Goal: Information Seeking & Learning: Check status

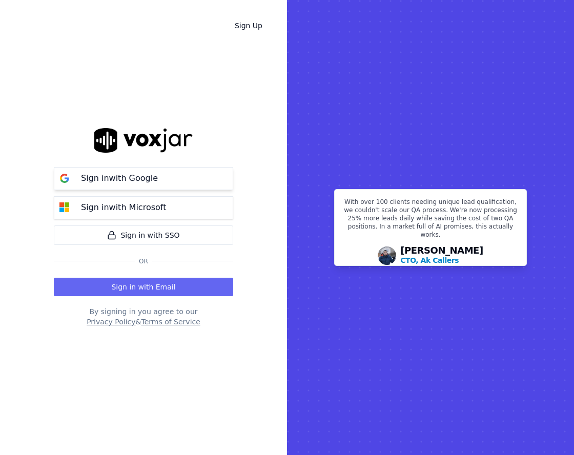
click at [209, 175] on button "Sign in with Google" at bounding box center [143, 178] width 179 height 23
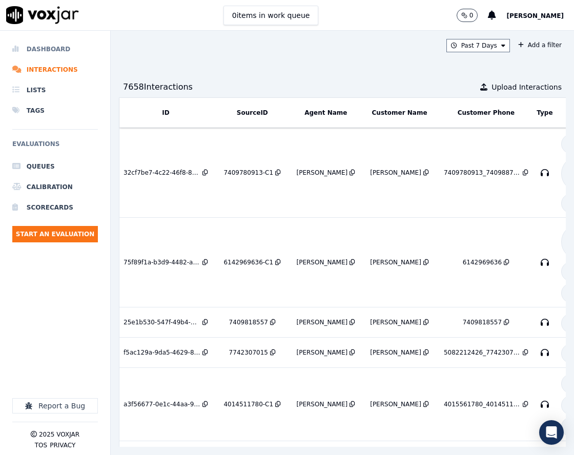
click at [71, 52] on li "Dashboard" at bounding box center [55, 49] width 86 height 20
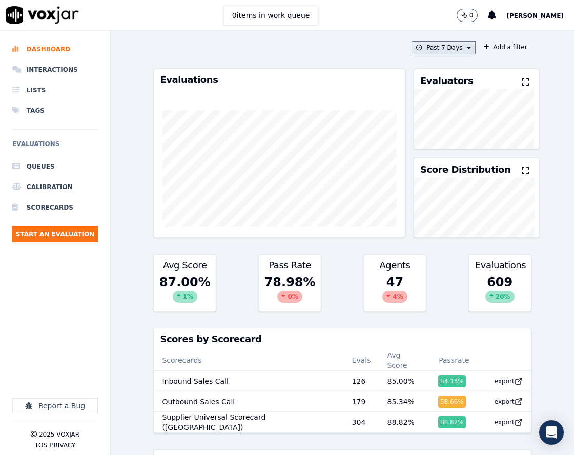
click at [454, 47] on button "Past 7 Days" at bounding box center [443, 47] width 64 height 13
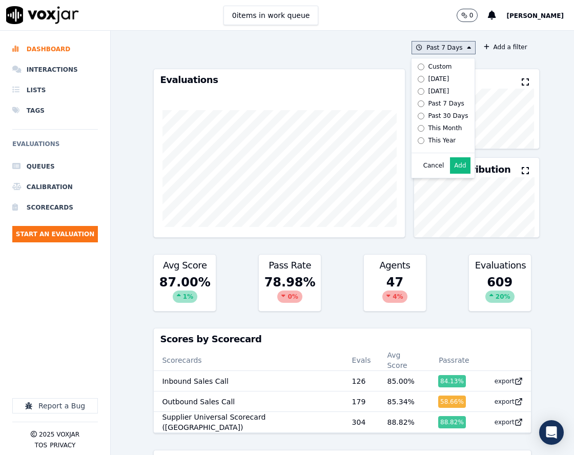
click at [434, 67] on div "Custom" at bounding box center [440, 66] width 24 height 8
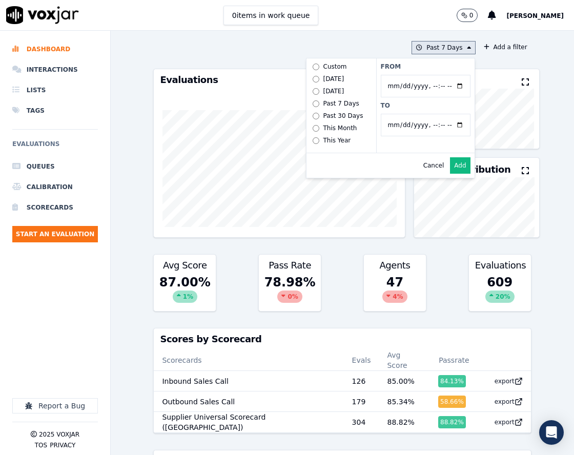
click at [450, 87] on input "From" at bounding box center [425, 86] width 90 height 23
type input "2025-06-23T00:00"
click at [443, 68] on label "From" at bounding box center [425, 66] width 90 height 8
click at [443, 75] on input "From" at bounding box center [425, 86] width 90 height 23
click at [448, 123] on input "To" at bounding box center [425, 125] width 90 height 23
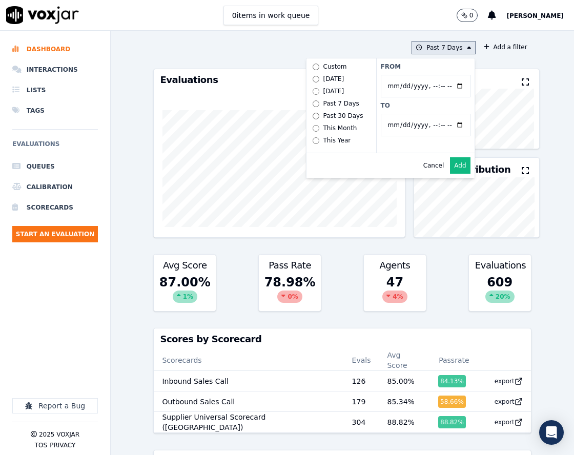
type input "2025-07-18T23:59"
click at [448, 69] on label "From" at bounding box center [425, 66] width 90 height 8
click at [448, 75] on input "From" at bounding box center [425, 86] width 90 height 23
click at [450, 174] on button "Add" at bounding box center [460, 165] width 20 height 16
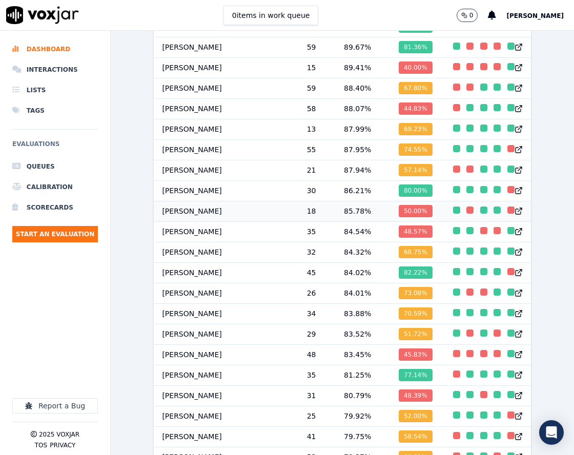
scroll to position [922, 0]
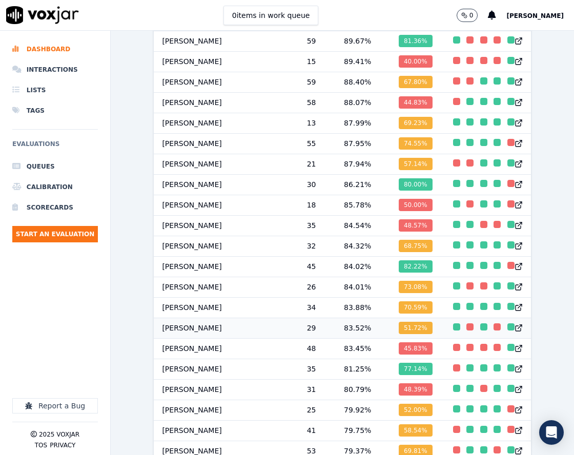
click at [335, 333] on td "83.52 %" at bounding box center [362, 328] width 55 height 20
click at [140, 41] on div "6/23/25 - 7/18/25 Add a filter Evaluations Evaluators Score Distribution Avg Sc…" at bounding box center [342, 243] width 463 height 424
click at [56, 68] on li "Interactions" at bounding box center [55, 69] width 86 height 20
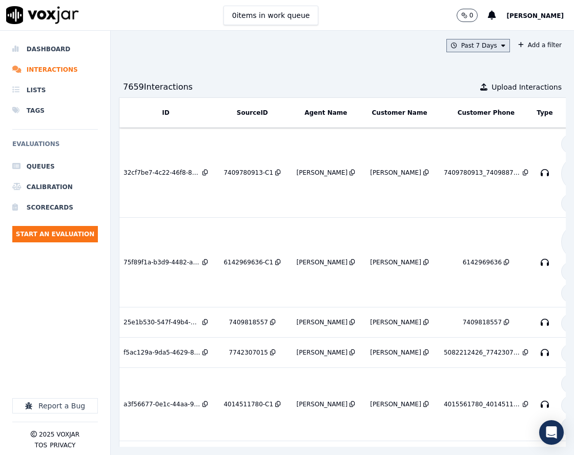
click at [501, 46] on icon at bounding box center [503, 46] width 4 height 6
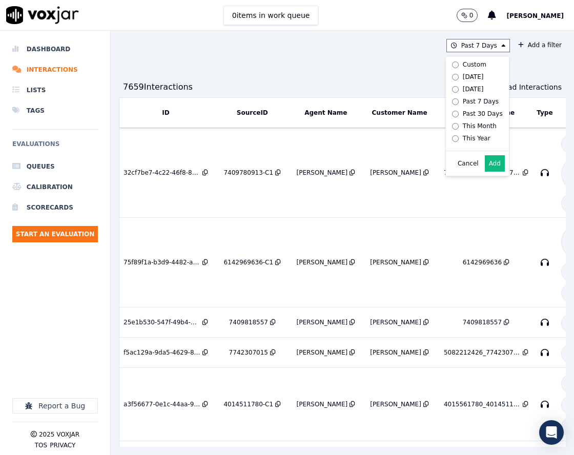
click at [507, 54] on div "Past 7 Days Custom Today Yesterday Past 7 Days Past 30 Days This Month This Yea…" at bounding box center [342, 243] width 463 height 424
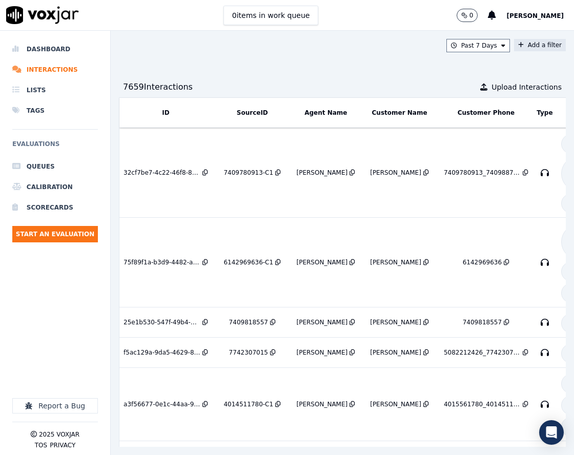
click at [517, 45] on button "Add a filter" at bounding box center [540, 45] width 52 height 12
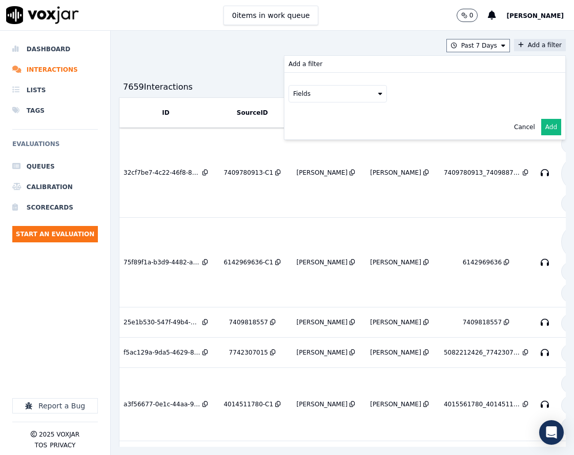
click at [350, 95] on button "Fields" at bounding box center [337, 93] width 98 height 17
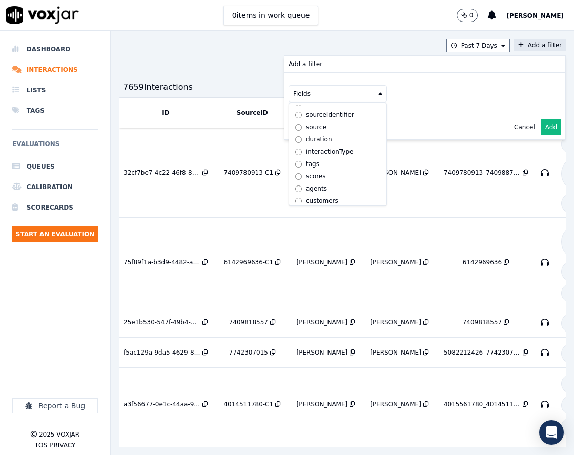
scroll to position [32, 0]
click at [306, 193] on div "customers" at bounding box center [322, 197] width 32 height 8
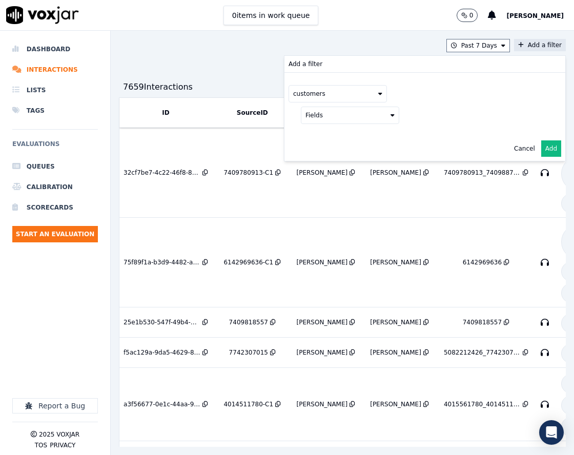
click at [342, 117] on button "Fields" at bounding box center [350, 115] width 98 height 17
click at [318, 171] on label "phone" at bounding box center [349, 169] width 93 height 12
click at [408, 114] on button at bounding box center [476, 114] width 147 height 15
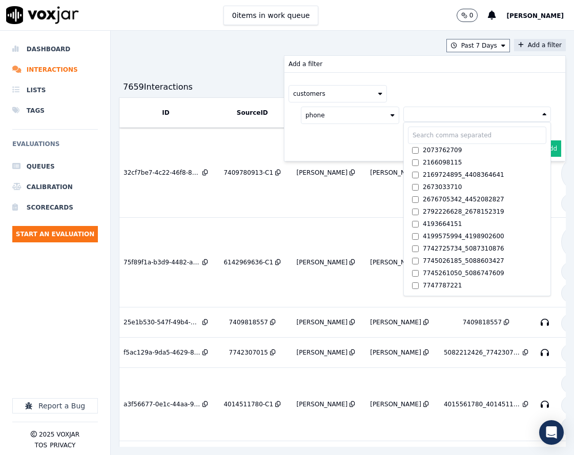
click at [411, 114] on button at bounding box center [476, 114] width 147 height 15
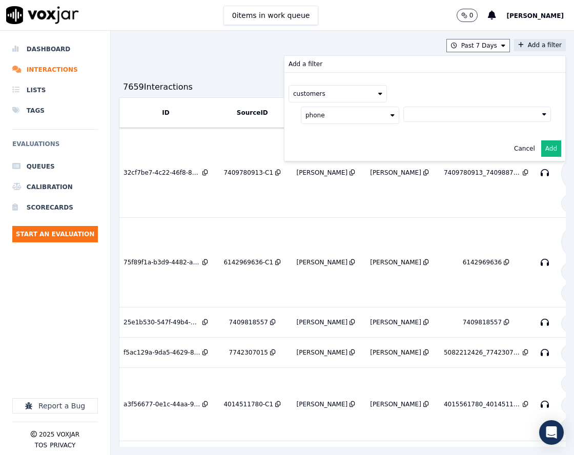
click at [412, 136] on div "Cancel Add" at bounding box center [424, 148] width 281 height 25
click at [417, 117] on button at bounding box center [476, 114] width 147 height 15
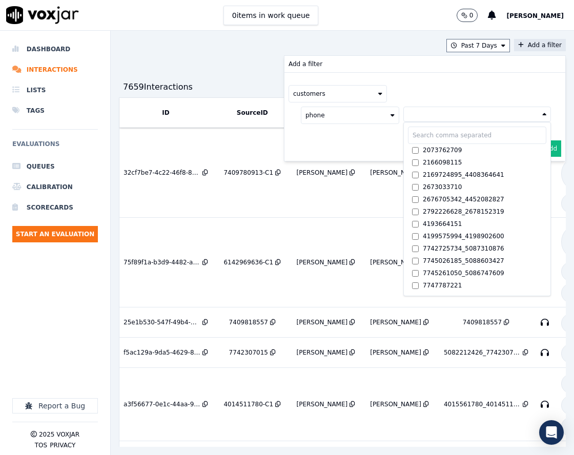
click at [413, 140] on input "text" at bounding box center [477, 134] width 138 height 17
paste input "2024947667"
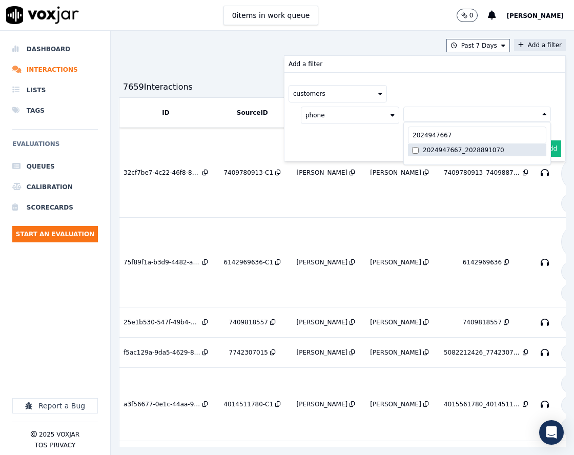
type input "2024947667"
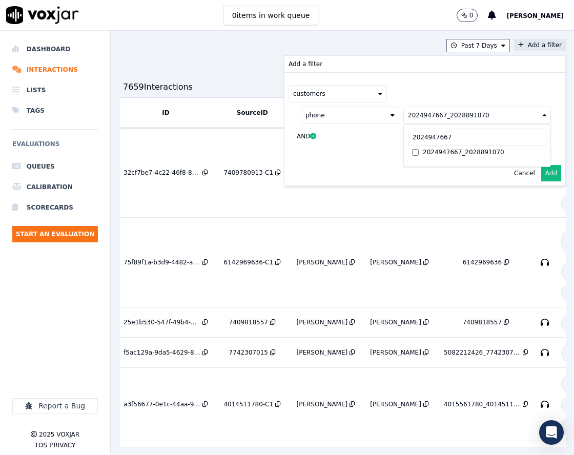
click at [541, 175] on button "Add" at bounding box center [551, 173] width 20 height 16
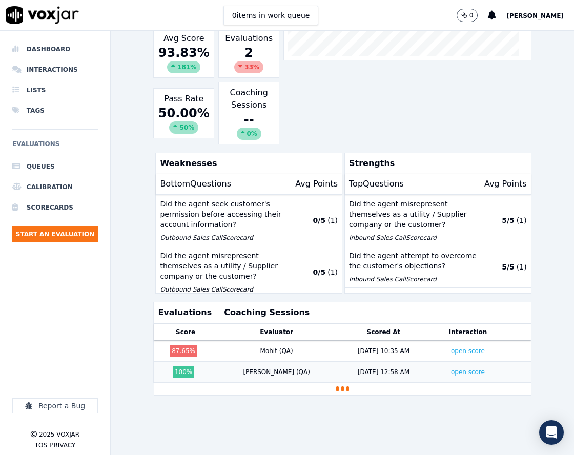
scroll to position [205, 0]
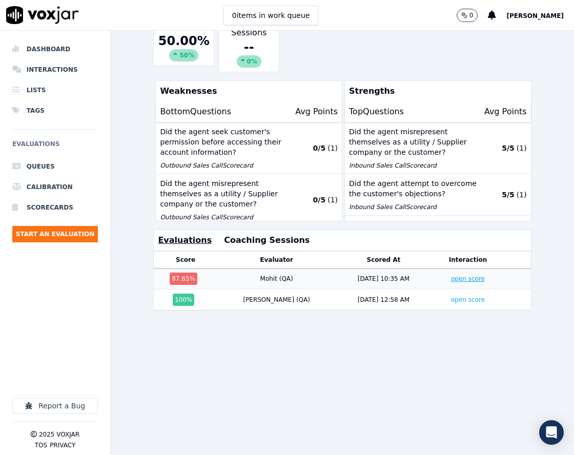
click at [451, 282] on link "open score" at bounding box center [468, 278] width 34 height 7
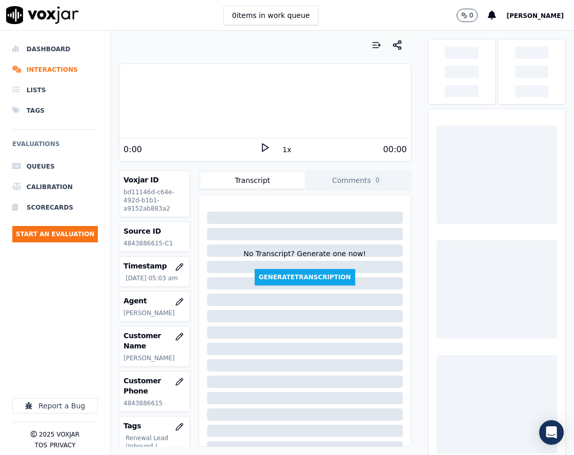
click at [149, 244] on p "4843886615-C1" at bounding box center [154, 243] width 62 height 8
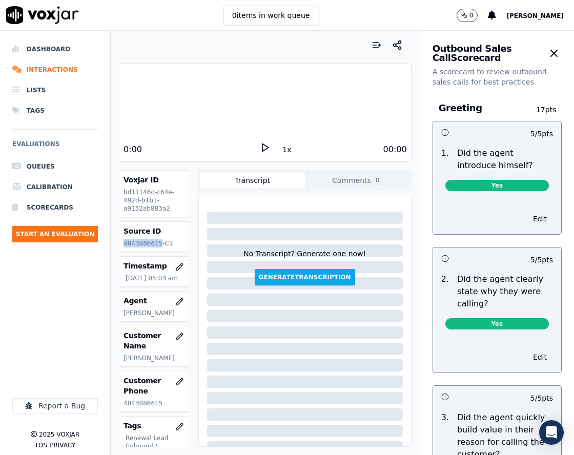
copy p "4843886615"
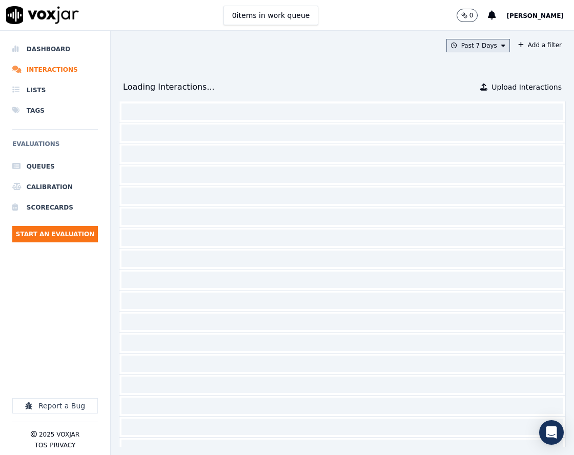
click at [454, 48] on button "Past 7 Days" at bounding box center [478, 45] width 64 height 13
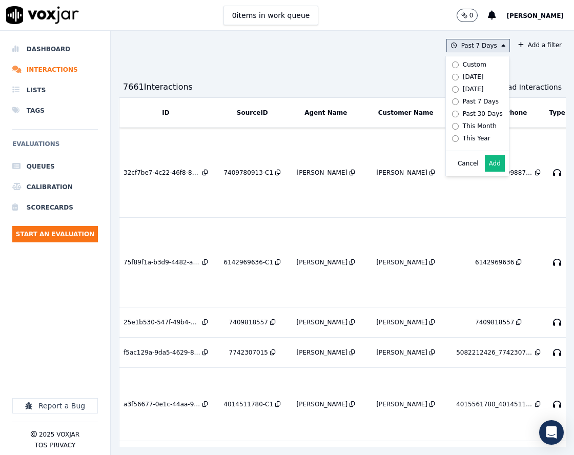
click at [462, 64] on div "Custom" at bounding box center [474, 64] width 24 height 8
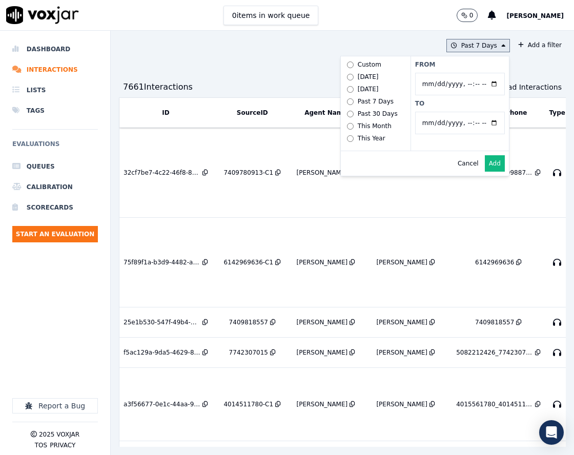
click at [473, 87] on input "From" at bounding box center [460, 84] width 90 height 23
click at [477, 67] on label "From" at bounding box center [460, 64] width 90 height 8
click at [477, 73] on input "From" at bounding box center [460, 84] width 90 height 23
click at [475, 85] on input "From" at bounding box center [460, 84] width 90 height 23
type input "2025-07-21T00:00"
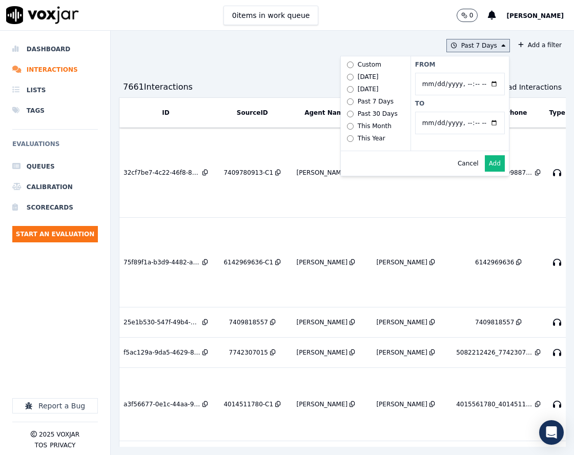
click at [470, 65] on label "From" at bounding box center [460, 64] width 90 height 8
click at [470, 73] on input "From" at bounding box center [460, 84] width 90 height 23
click at [474, 128] on input "To" at bounding box center [460, 123] width 90 height 23
click at [474, 126] on input "To" at bounding box center [460, 123] width 90 height 23
type input "2025-08-20T23:59"
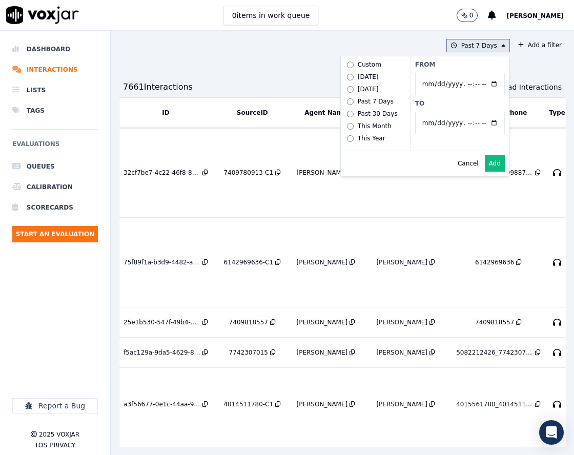
drag, startPoint x: 471, startPoint y: 104, endPoint x: 478, endPoint y: 136, distance: 32.7
click at [471, 104] on label "To" at bounding box center [460, 103] width 90 height 8
click at [471, 112] on input "To" at bounding box center [460, 123] width 90 height 23
click at [484, 166] on button "Add" at bounding box center [494, 163] width 20 height 16
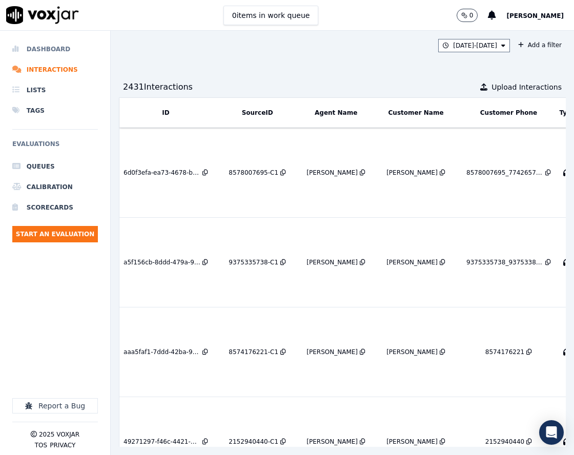
click at [55, 45] on li "Dashboard" at bounding box center [55, 49] width 86 height 20
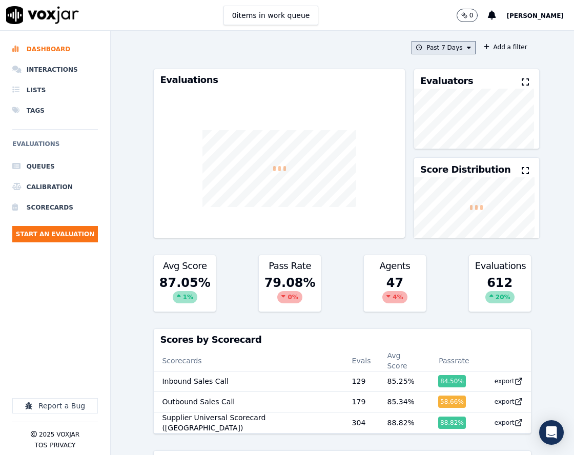
click at [455, 48] on button "Past 7 Days" at bounding box center [443, 47] width 64 height 13
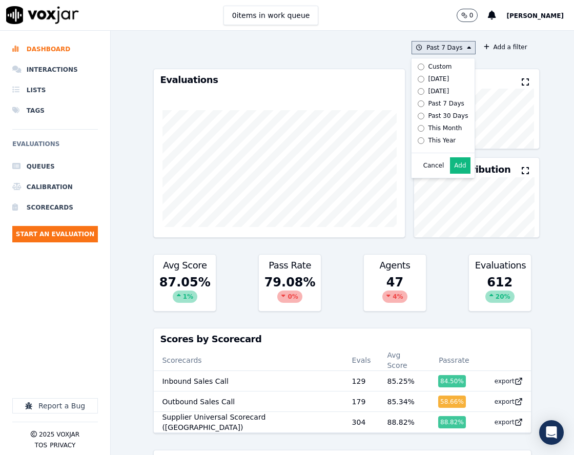
click at [433, 69] on div "Custom" at bounding box center [440, 66] width 24 height 8
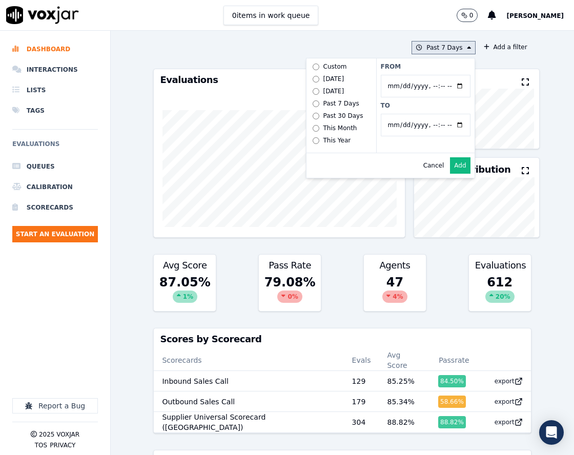
click at [450, 125] on input "To" at bounding box center [425, 125] width 90 height 23
type input "2025-08-20T23:59"
click at [442, 104] on label "To" at bounding box center [425, 105] width 90 height 8
click at [442, 114] on input "To" at bounding box center [425, 125] width 90 height 23
click at [448, 86] on input "From" at bounding box center [425, 86] width 90 height 23
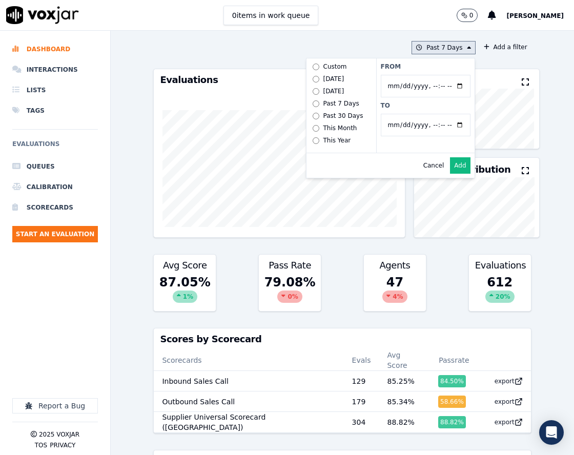
type input "2025-07-21T00:00"
click at [433, 66] on label "From" at bounding box center [425, 66] width 90 height 8
click at [433, 75] on input "From" at bounding box center [425, 86] width 90 height 23
click at [450, 174] on button "Add" at bounding box center [460, 165] width 20 height 16
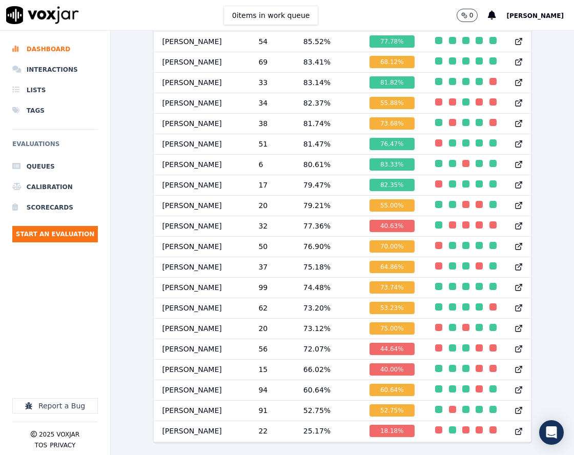
scroll to position [1132, 0]
click at [435, 324] on div "button" at bounding box center [438, 327] width 7 height 7
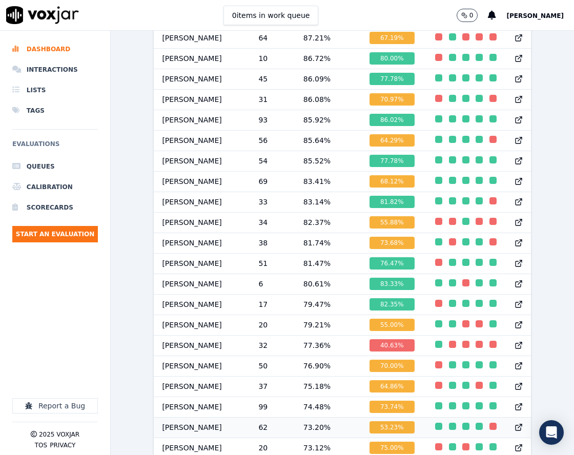
scroll to position [978, 0]
